Goal: Check status

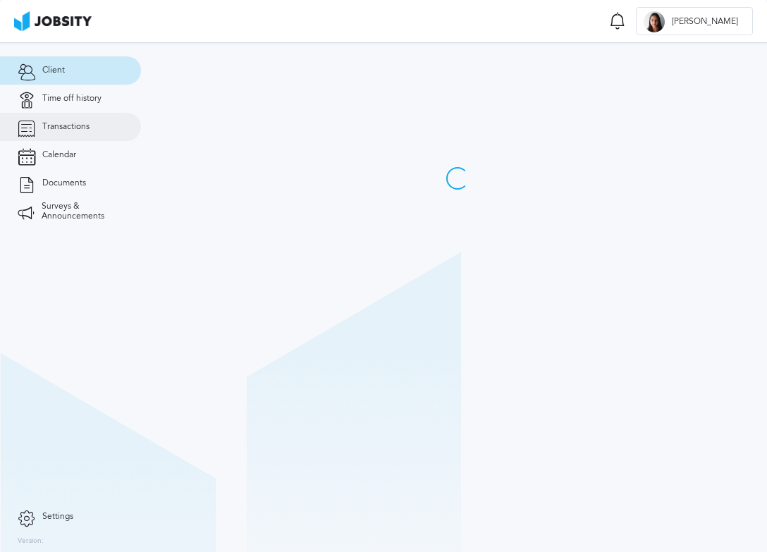
click at [93, 137] on link "Transactions" at bounding box center [70, 127] width 141 height 28
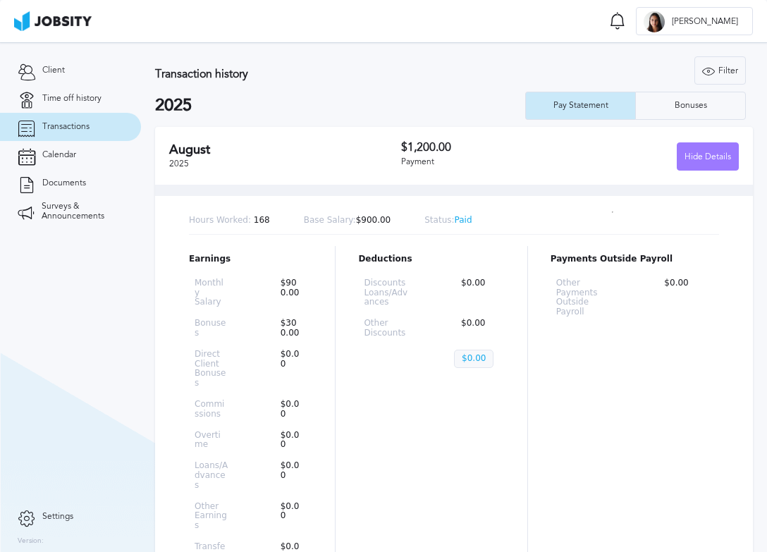
click at [229, 149] on h2 "August" at bounding box center [285, 149] width 232 height 15
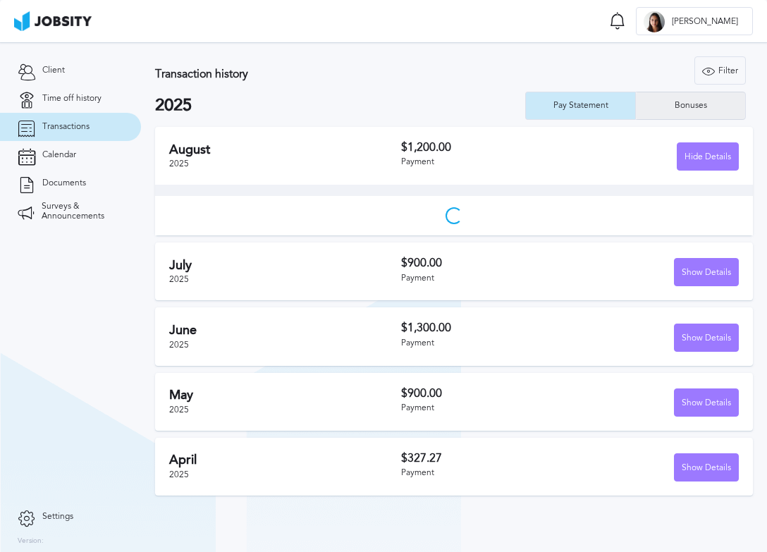
click at [698, 103] on div "Bonuses" at bounding box center [690, 106] width 47 height 10
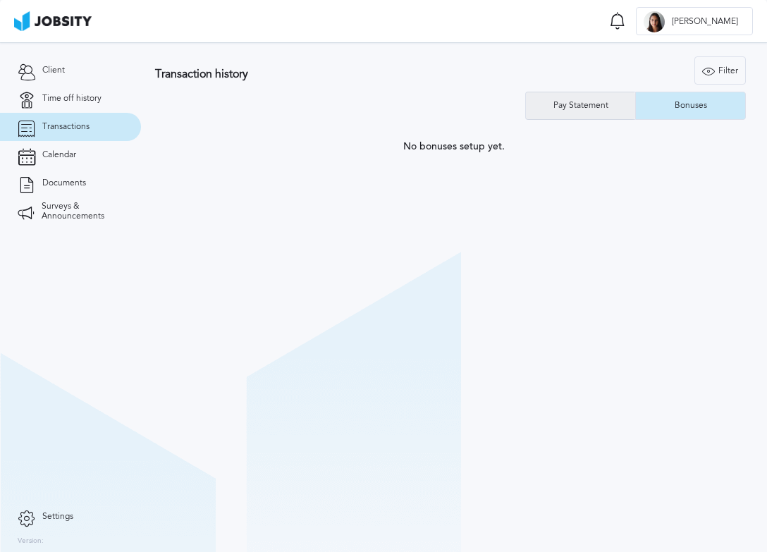
click at [569, 103] on div "Pay Statement" at bounding box center [580, 106] width 69 height 10
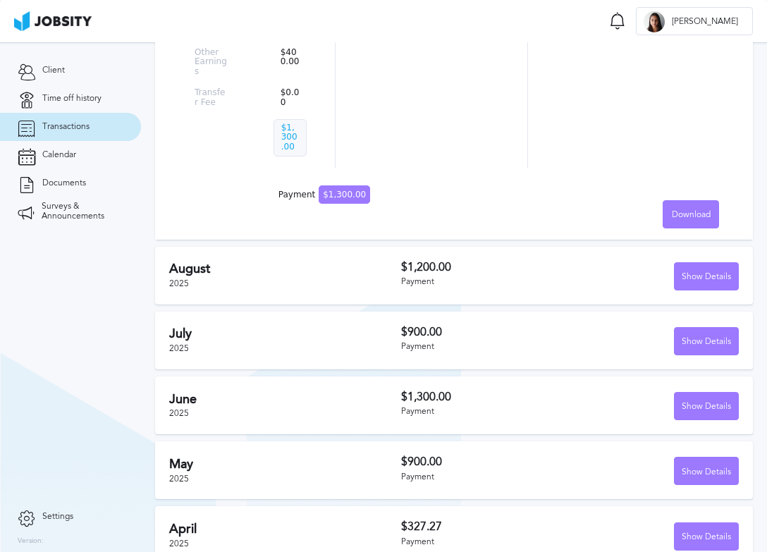
scroll to position [450, 0]
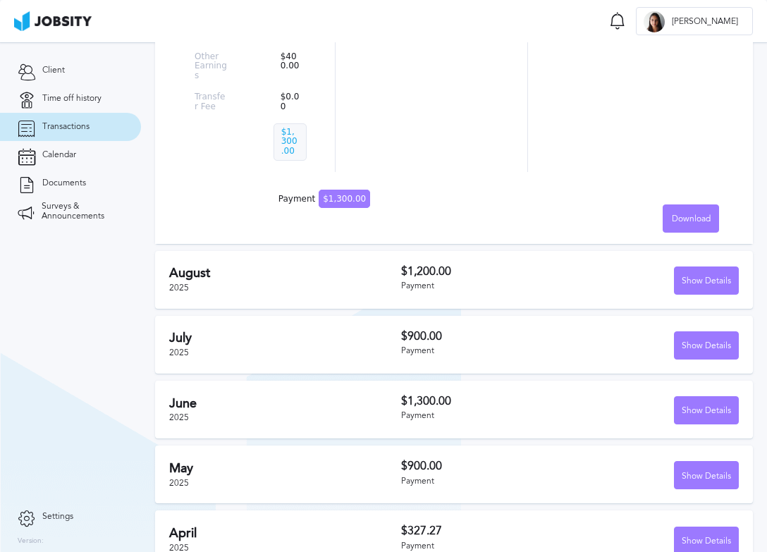
click at [378, 266] on h2 "August" at bounding box center [285, 273] width 232 height 15
click at [423, 265] on h3 "$1,200.00" at bounding box center [485, 271] width 168 height 13
click at [415, 265] on div "$1,200.00 Payment" at bounding box center [485, 280] width 168 height 30
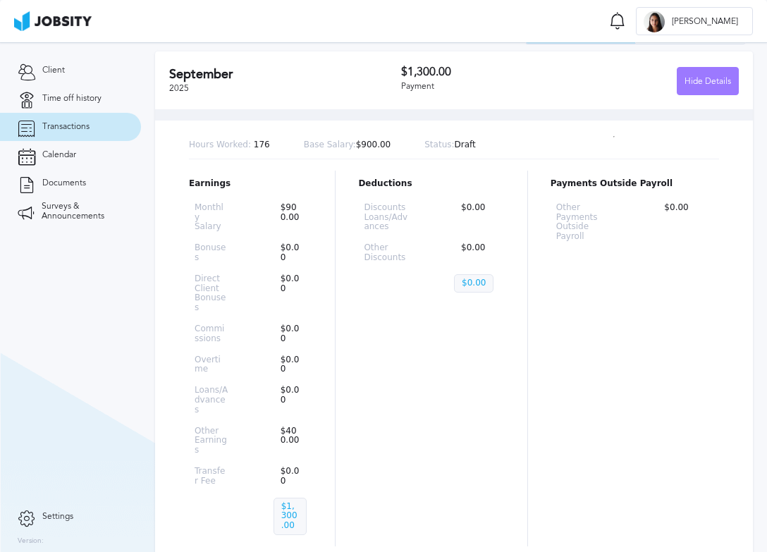
scroll to position [0, 0]
